Goal: Task Accomplishment & Management: Manage account settings

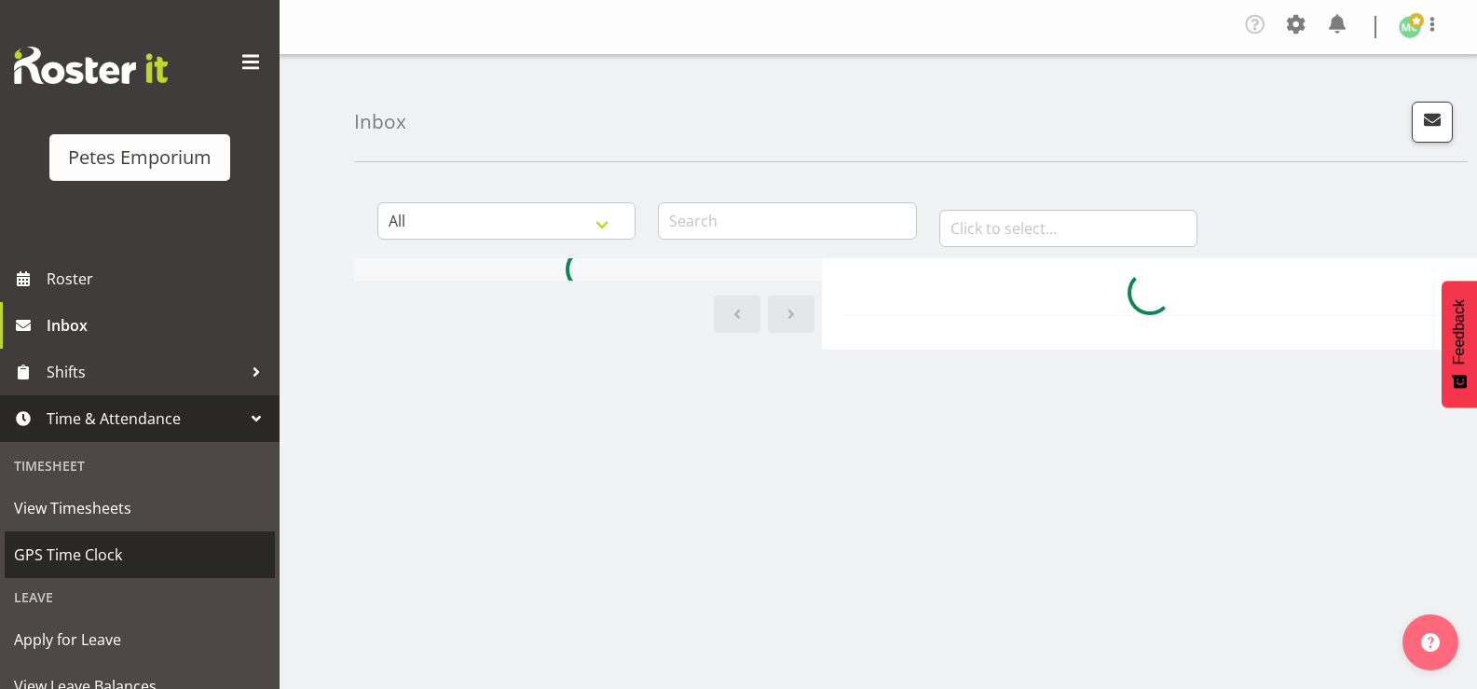
click at [148, 557] on span "GPS Time Clock" at bounding box center [140, 554] width 252 height 28
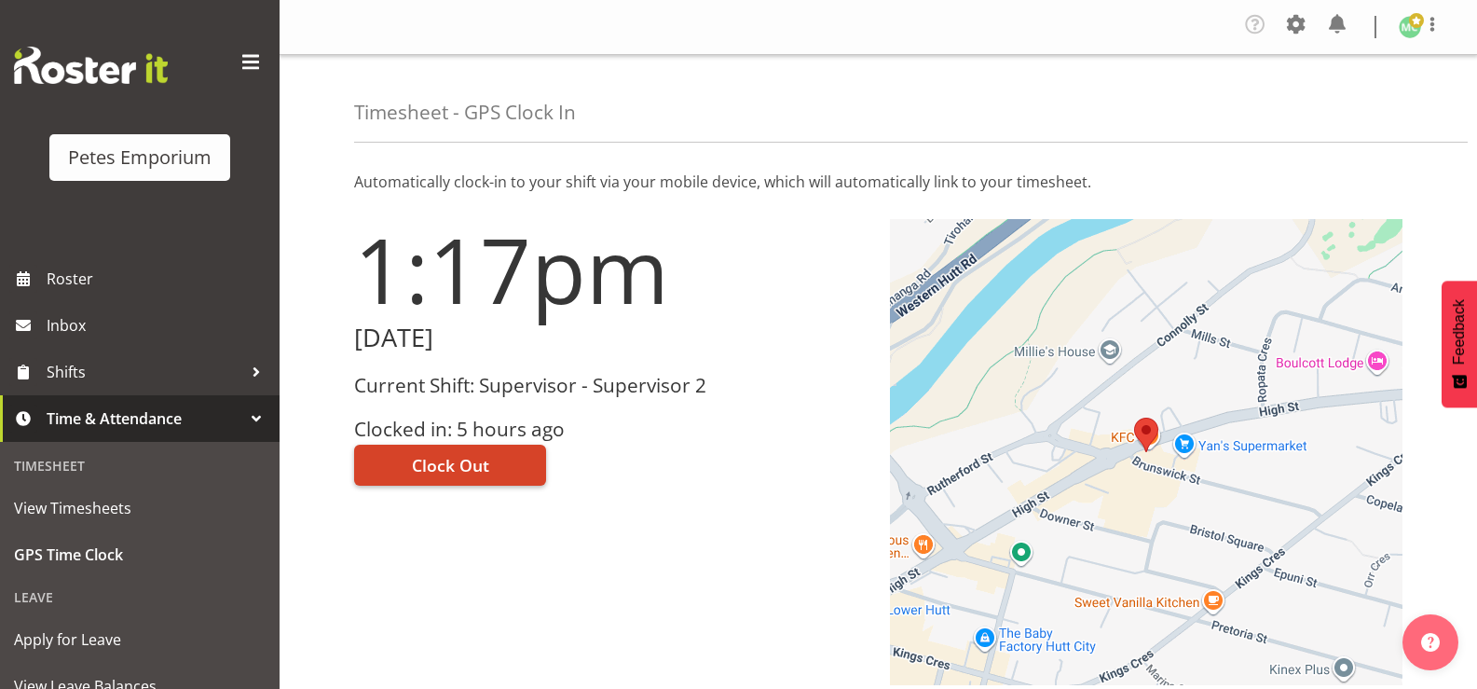
click at [511, 466] on button "Clock Out" at bounding box center [450, 464] width 192 height 41
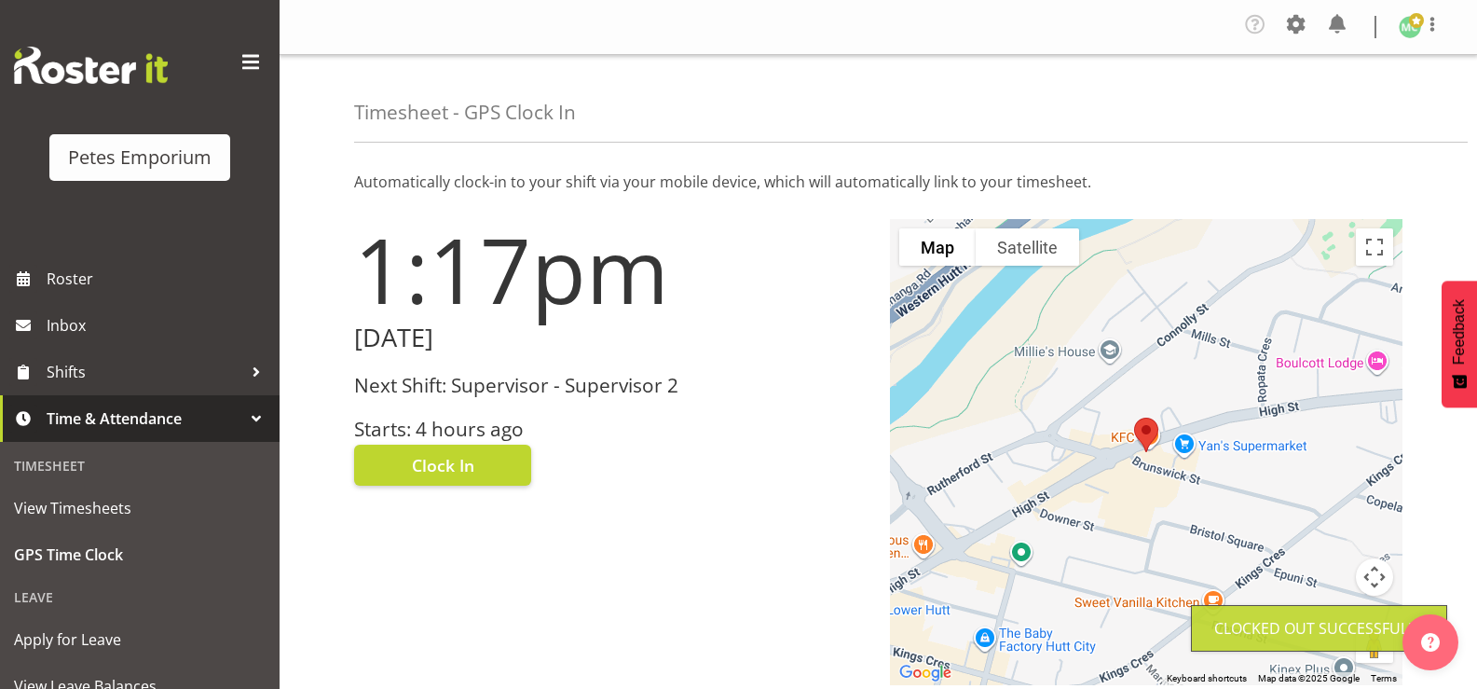
click at [1420, 27] on span at bounding box center [1416, 20] width 15 height 15
click at [1398, 111] on link "Log Out" at bounding box center [1353, 103] width 179 height 34
